Goal: Task Accomplishment & Management: Use online tool/utility

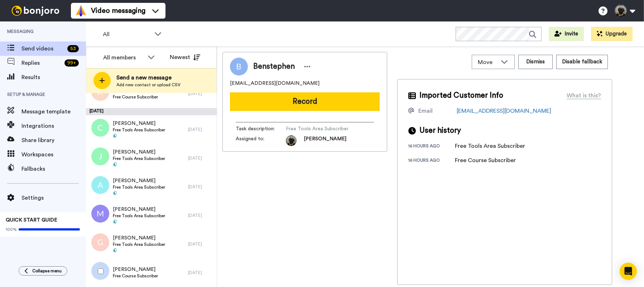
scroll to position [1368, 0]
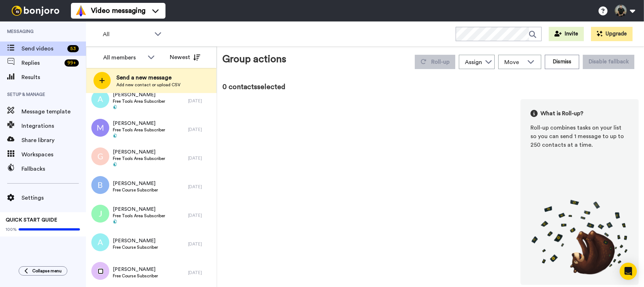
scroll to position [1343, 0]
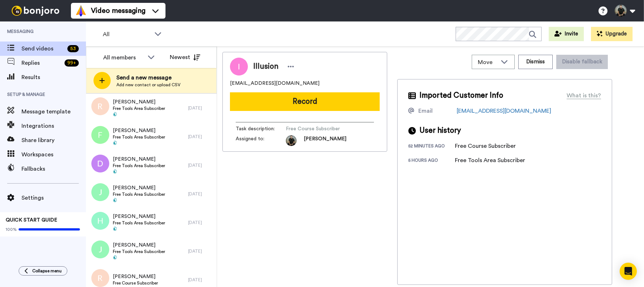
scroll to position [1027, 0]
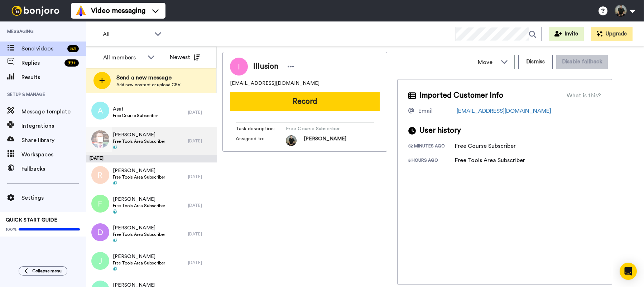
click at [144, 145] on div "[PERSON_NAME] Tools Area Subscriber" at bounding box center [139, 140] width 52 height 19
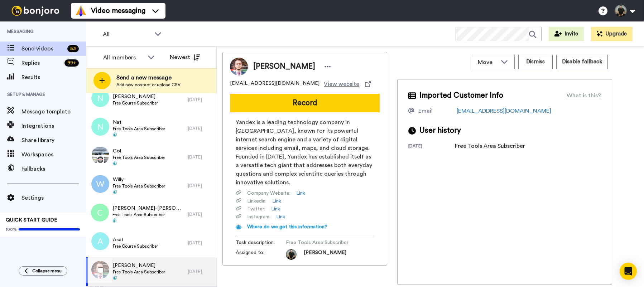
scroll to position [814, 0]
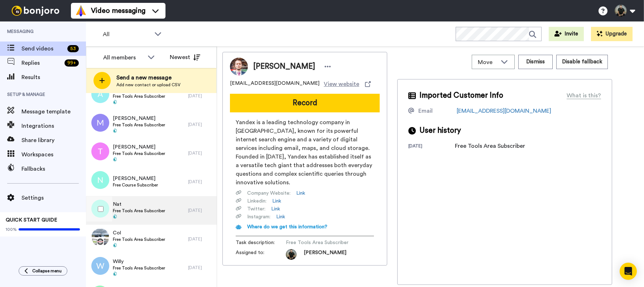
click at [129, 210] on span "Free Tools Area Subscriber" at bounding box center [139, 211] width 52 height 6
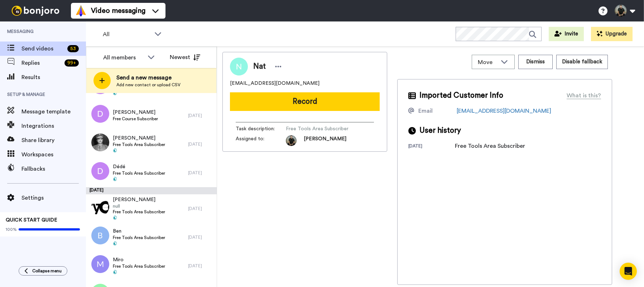
scroll to position [582, 0]
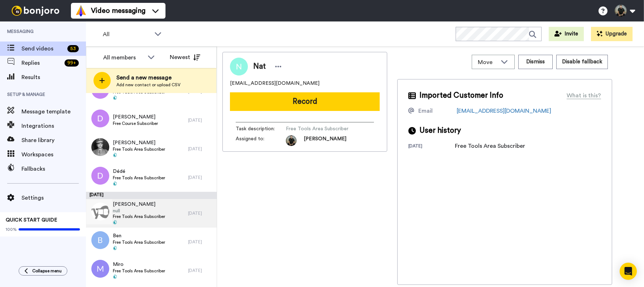
click at [130, 202] on span "[PERSON_NAME]" at bounding box center [139, 204] width 52 height 7
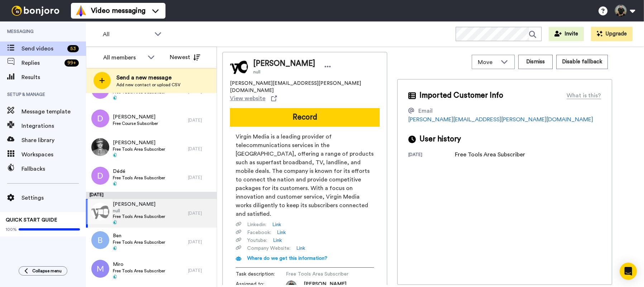
click at [130, 202] on span "[PERSON_NAME]" at bounding box center [139, 204] width 52 height 7
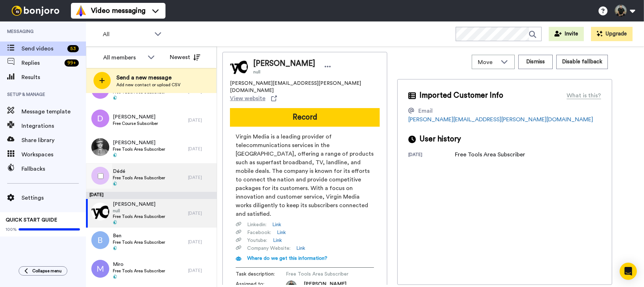
click at [131, 175] on span "Free Tools Area Subscriber" at bounding box center [139, 178] width 52 height 6
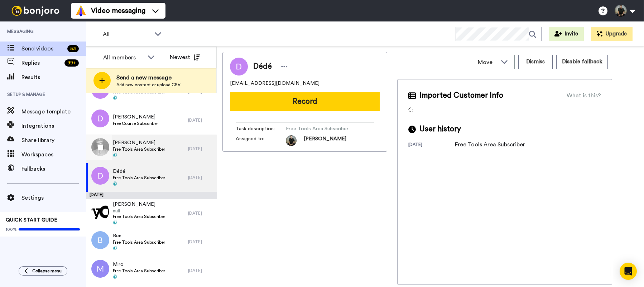
click at [133, 151] on span "Free Tools Area Subscriber" at bounding box center [139, 150] width 52 height 6
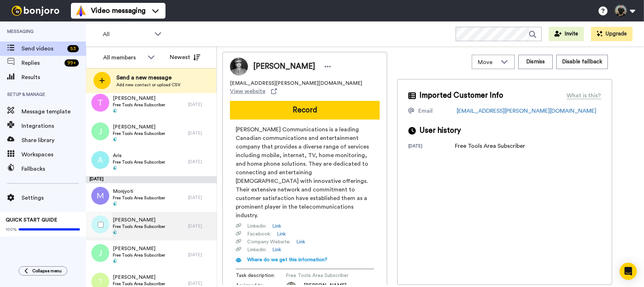
scroll to position [100, 0]
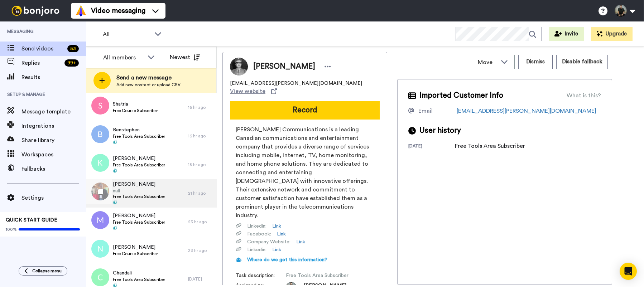
click at [138, 192] on span "null" at bounding box center [139, 191] width 52 height 6
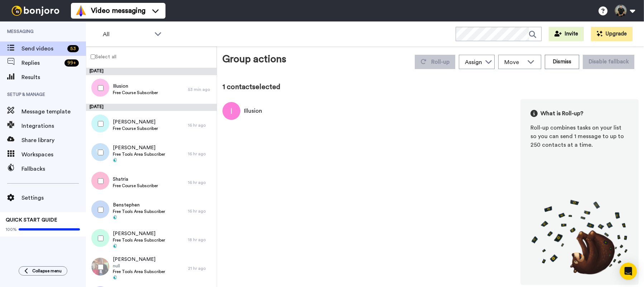
click at [92, 51] on div "Select all" at bounding box center [151, 57] width 131 height 21
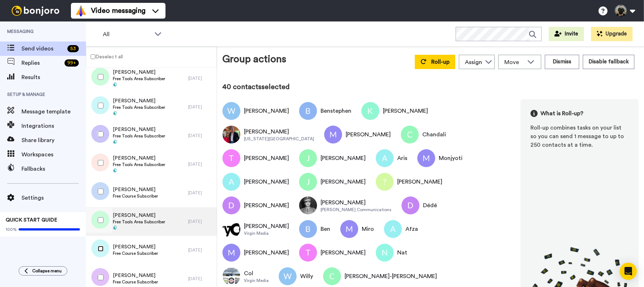
scroll to position [1343, 0]
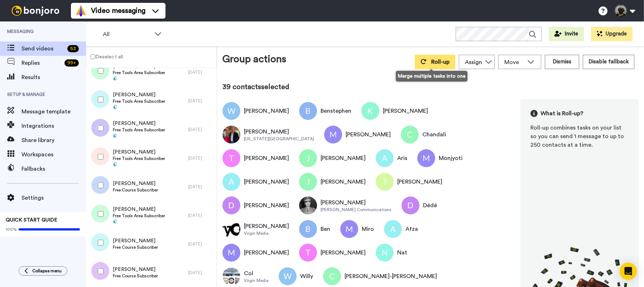
click at [436, 64] on span "Roll-up" at bounding box center [440, 62] width 18 height 6
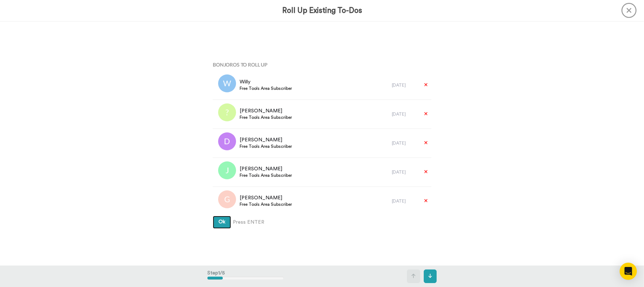
click at [219, 222] on span "Ok" at bounding box center [222, 222] width 7 height 5
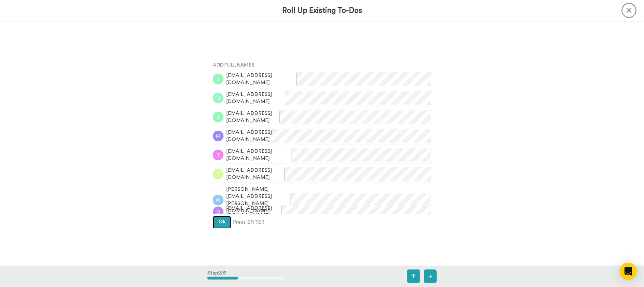
click at [219, 222] on span "Ok" at bounding box center [222, 222] width 7 height 5
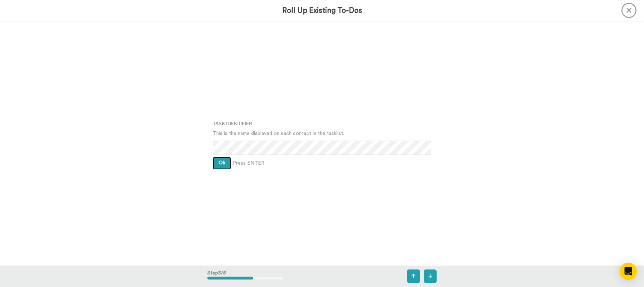
click at [219, 163] on span "Ok" at bounding box center [222, 163] width 7 height 5
click at [220, 160] on span "Ok" at bounding box center [222, 157] width 7 height 5
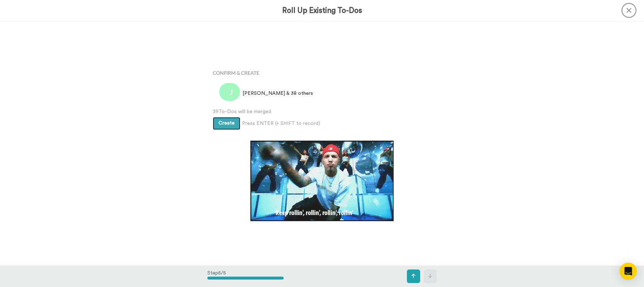
scroll to position [978, 0]
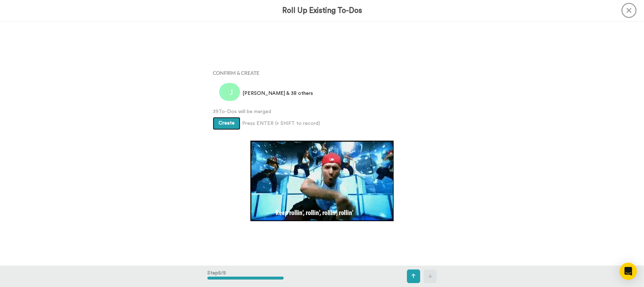
click at [221, 126] on span "Create" at bounding box center [227, 123] width 16 height 5
